Goal: Transaction & Acquisition: Purchase product/service

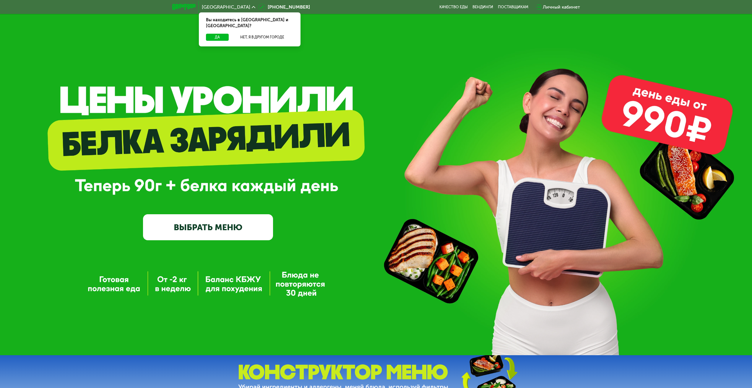
click at [243, 244] on div "GrowFood — доставка правильного питания ВЫБРАТЬ МЕНЮ" at bounding box center [376, 177] width 752 height 355
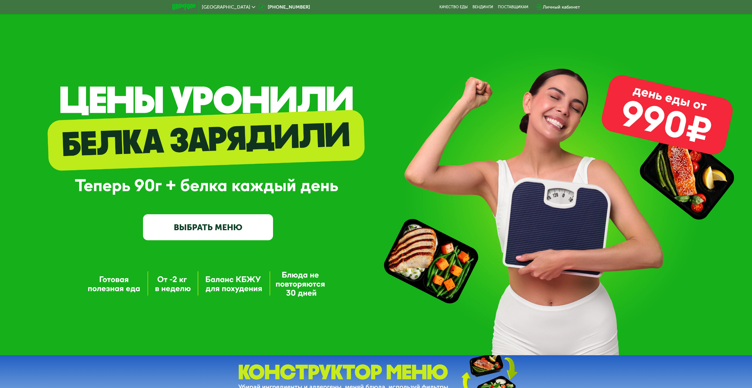
click at [238, 234] on link "ВЫБРАТЬ МЕНЮ" at bounding box center [208, 227] width 130 height 26
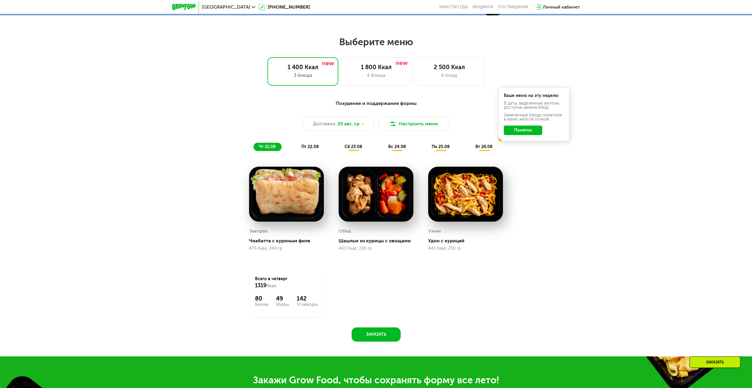
scroll to position [379, 0]
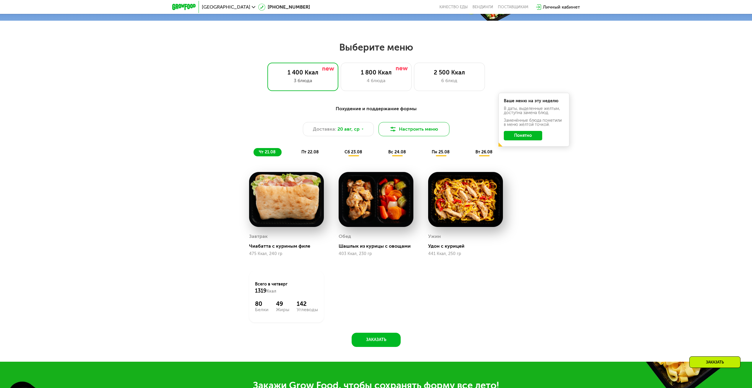
click at [408, 133] on button "Настроить меню" at bounding box center [414, 129] width 71 height 14
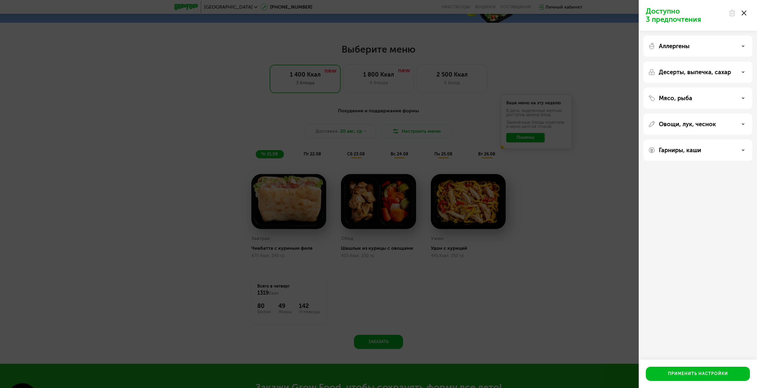
click at [726, 61] on div "Аллергены" at bounding box center [697, 71] width 109 height 21
click at [752, 71] on div "Аллергены Десерты, выпечка, сахар Мясо, рыба Овощи, лук, чеснок Гарниры, каши" at bounding box center [697, 98] width 118 height 135
click at [745, 73] on div "Десерты, выпечка, сахар" at bounding box center [697, 72] width 99 height 7
click at [738, 101] on div "Мясо, рыба" at bounding box center [697, 98] width 99 height 7
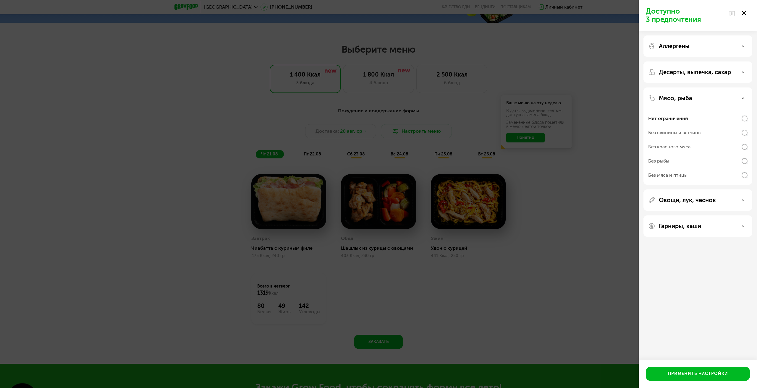
click at [742, 97] on icon at bounding box center [742, 98] width 3 height 3
click at [744, 125] on div "Овощи, лук, чеснок" at bounding box center [697, 124] width 99 height 7
click at [744, 146] on div "Гарниры, каши" at bounding box center [697, 149] width 109 height 21
click at [744, 149] on icon at bounding box center [742, 150] width 3 height 3
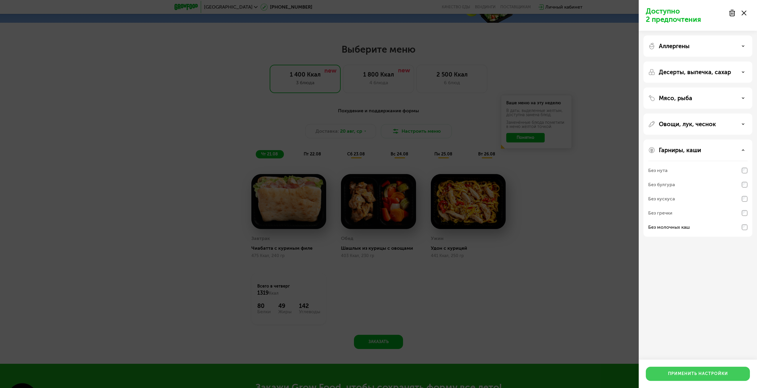
click at [711, 373] on div "Применить настройки" at bounding box center [698, 374] width 60 height 6
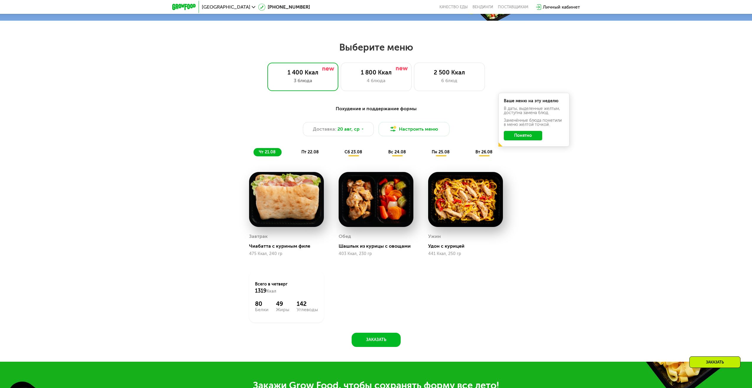
click at [313, 155] on span "пт 22.08" at bounding box center [309, 152] width 17 height 5
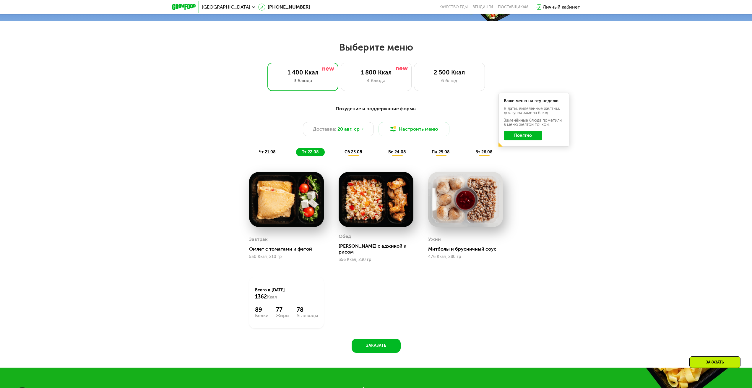
click at [353, 153] on span "сб 23.08" at bounding box center [354, 152] width 18 height 5
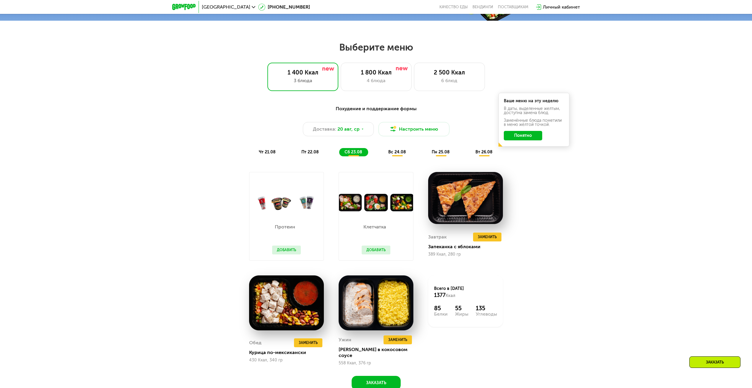
click at [395, 155] on span "вс 24.08" at bounding box center [397, 152] width 18 height 5
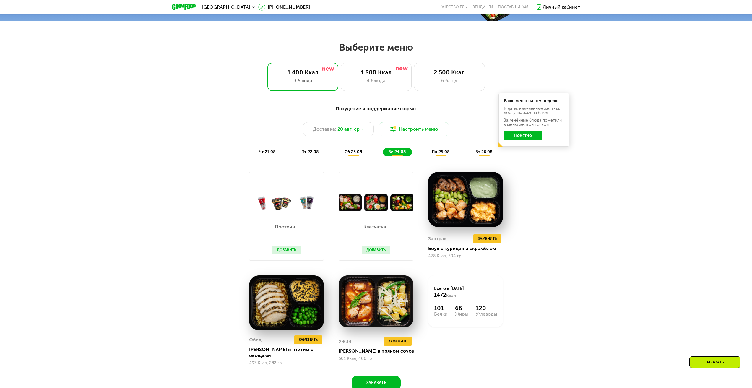
click at [440, 159] on div "Похудение и поддержание формы Доставка: [DATE] Настроить меню чт 21.08 пт 22.08…" at bounding box center [376, 131] width 357 height 58
click at [361, 155] on span "сб 23.08" at bounding box center [354, 152] width 18 height 5
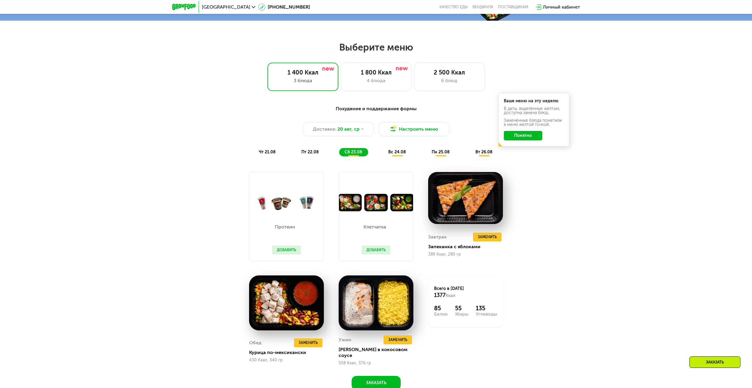
click at [404, 153] on span "вс 24.08" at bounding box center [397, 152] width 18 height 5
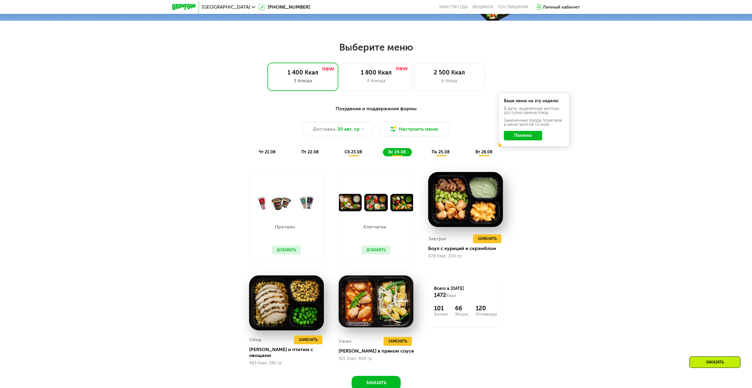
click at [366, 150] on div "чт 21.08 пт 22.08 сб 23.08 вс 24.08 пн 25.08 вт 26.08" at bounding box center [376, 152] width 245 height 8
click at [383, 151] on div "сб 23.08" at bounding box center [397, 152] width 29 height 8
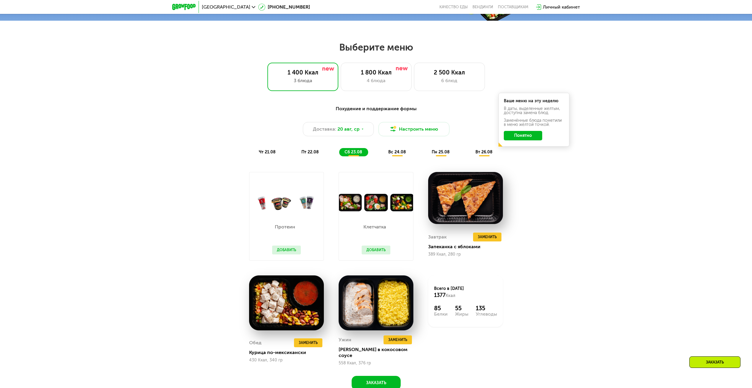
click at [426, 154] on div "вс 24.08" at bounding box center [440, 152] width 29 height 8
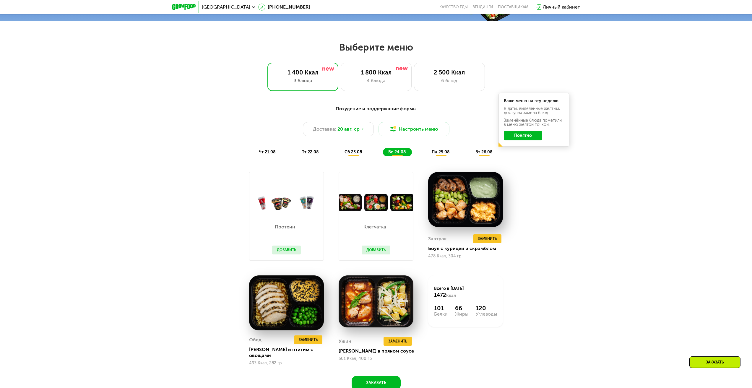
click at [443, 160] on div "Похудение и поддержание формы Доставка: [DATE] Настроить меню чт 21.08 пт 22.08…" at bounding box center [376, 131] width 357 height 58
click at [444, 155] on span "пн 25.08" at bounding box center [441, 152] width 18 height 5
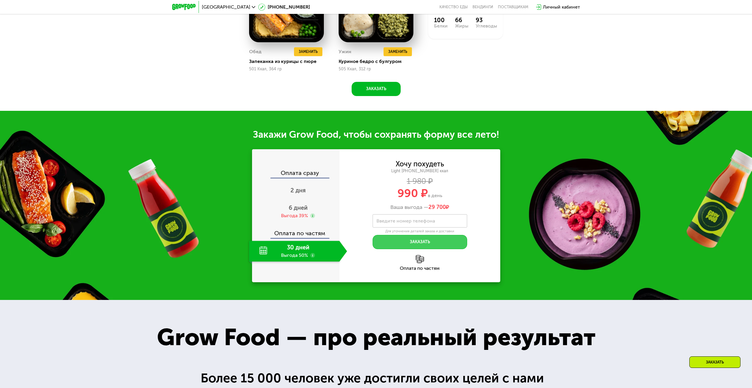
scroll to position [674, 0]
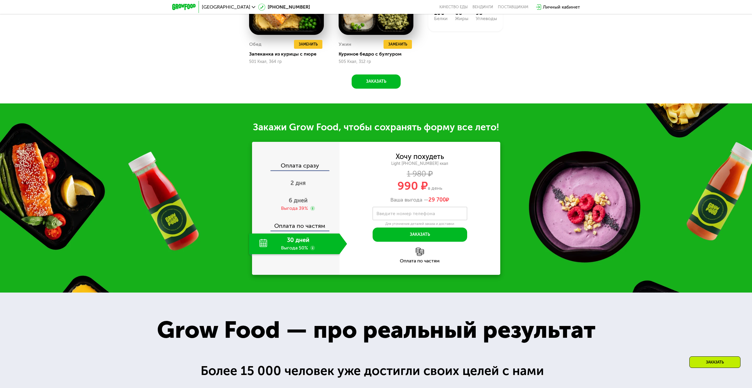
click at [314, 250] on use at bounding box center [312, 248] width 5 height 5
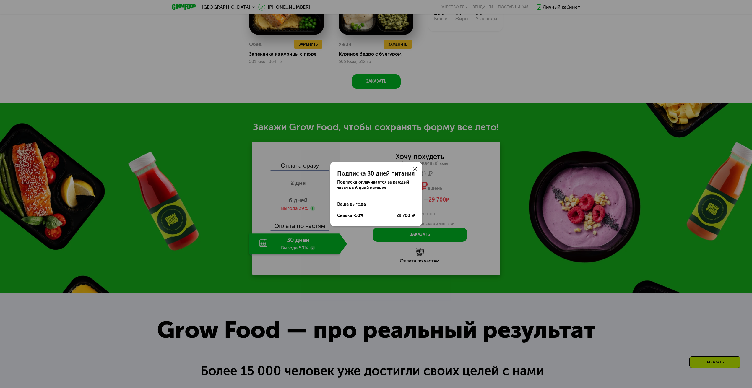
click at [417, 169] on icon at bounding box center [415, 169] width 4 height 4
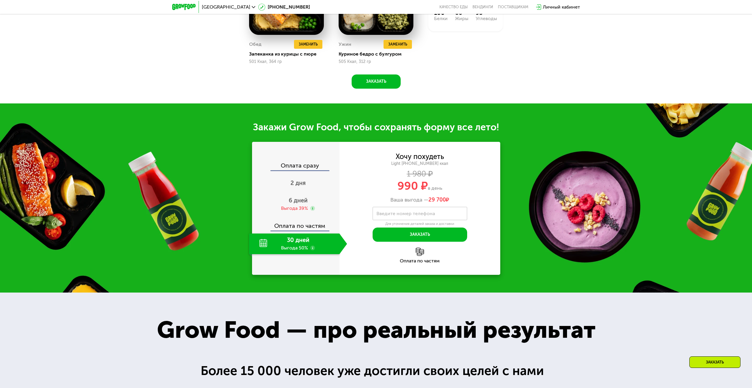
drag, startPoint x: 435, startPoint y: 202, endPoint x: 458, endPoint y: 204, distance: 23.5
click at [458, 203] on div "Ваша выгода — 29 700 ₽" at bounding box center [420, 200] width 161 height 7
click at [317, 251] on div "30 дней Выгода 50%" at bounding box center [294, 243] width 90 height 21
click at [315, 250] on use at bounding box center [312, 248] width 5 height 5
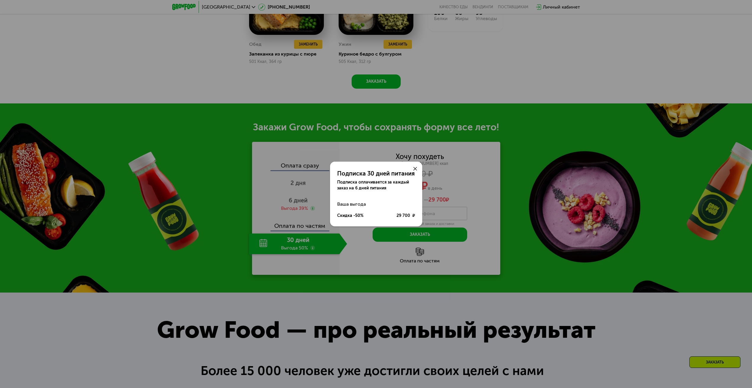
click at [415, 168] on use at bounding box center [415, 169] width 4 height 4
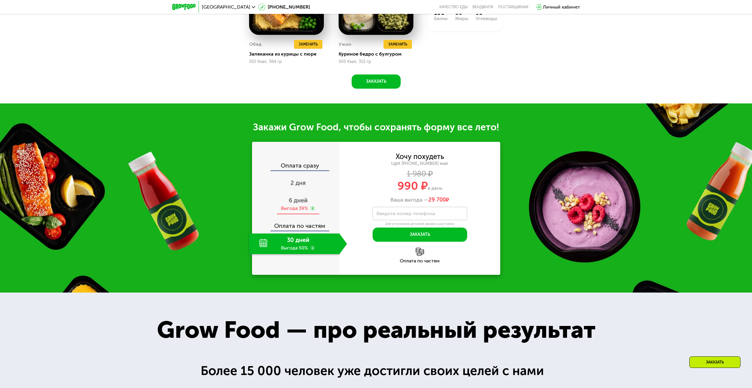
click at [310, 200] on div "6 дней Выгода 39%" at bounding box center [298, 204] width 98 height 21
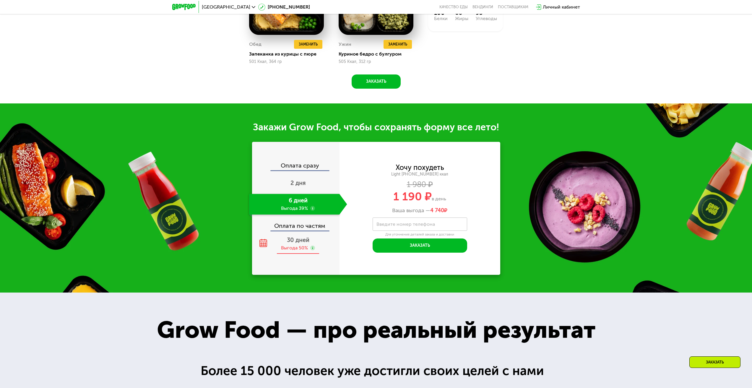
click at [304, 244] on span "30 дней" at bounding box center [298, 239] width 22 height 7
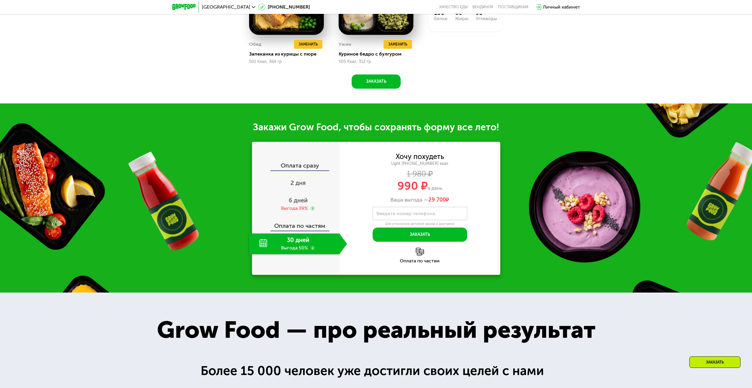
click at [310, 248] on div "30 дней Выгода 50%" at bounding box center [294, 243] width 90 height 21
click at [311, 249] on use at bounding box center [312, 248] width 5 height 5
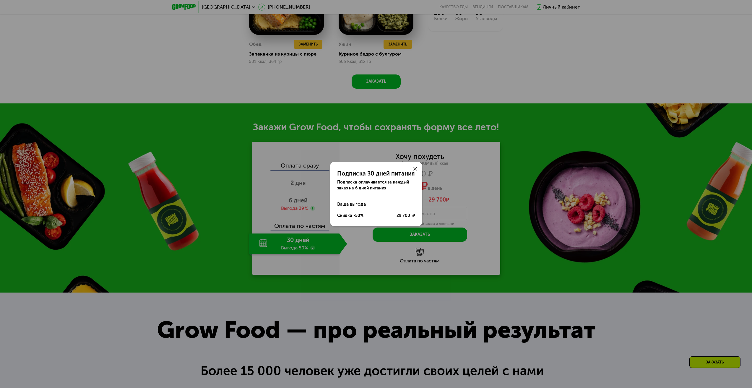
click at [415, 170] on icon at bounding box center [415, 169] width 4 height 4
